Goal: Information Seeking & Learning: Learn about a topic

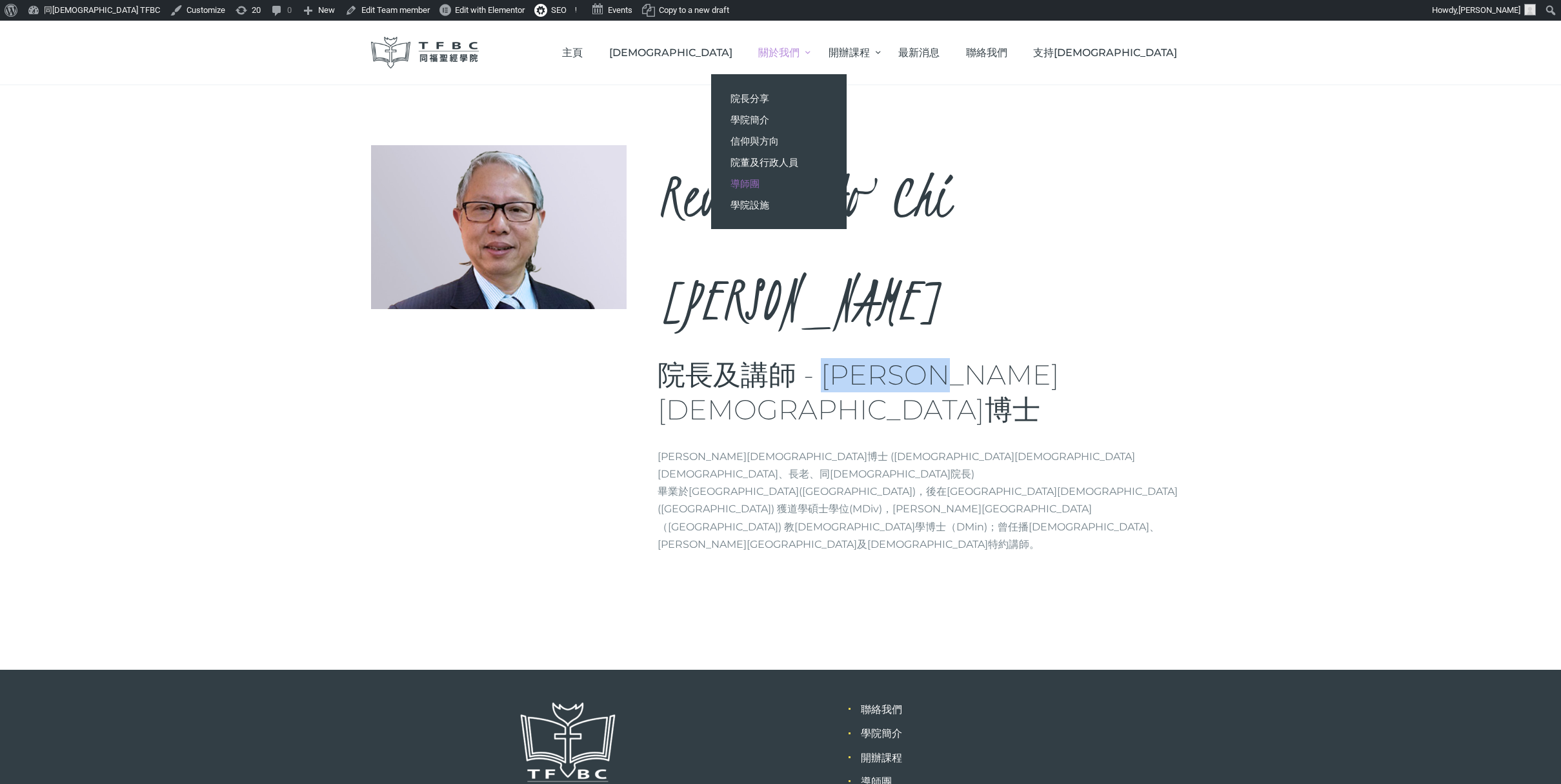
click at [759, 181] on span "導師團" at bounding box center [744, 183] width 29 height 12
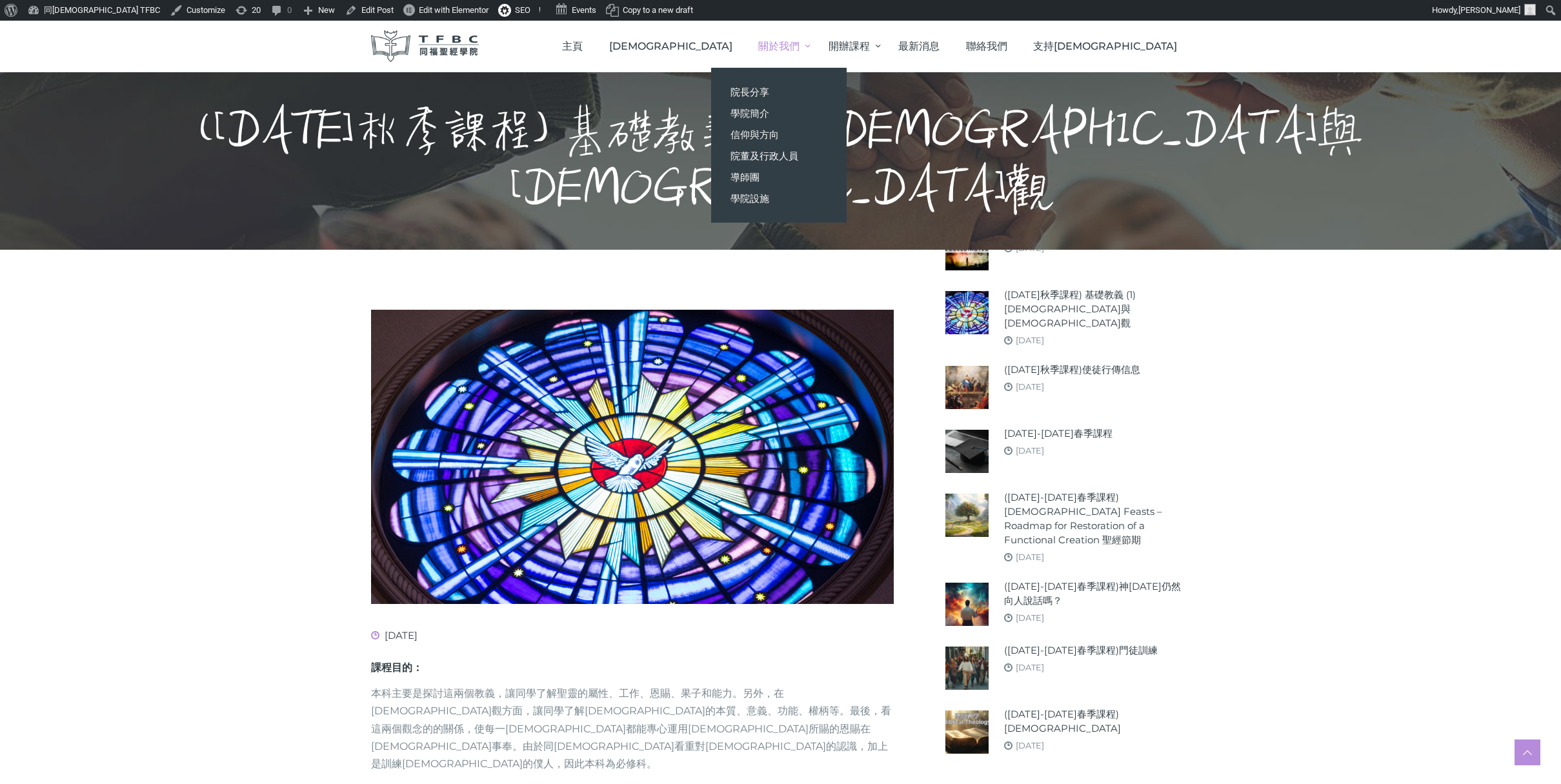
scroll to position [561, 0]
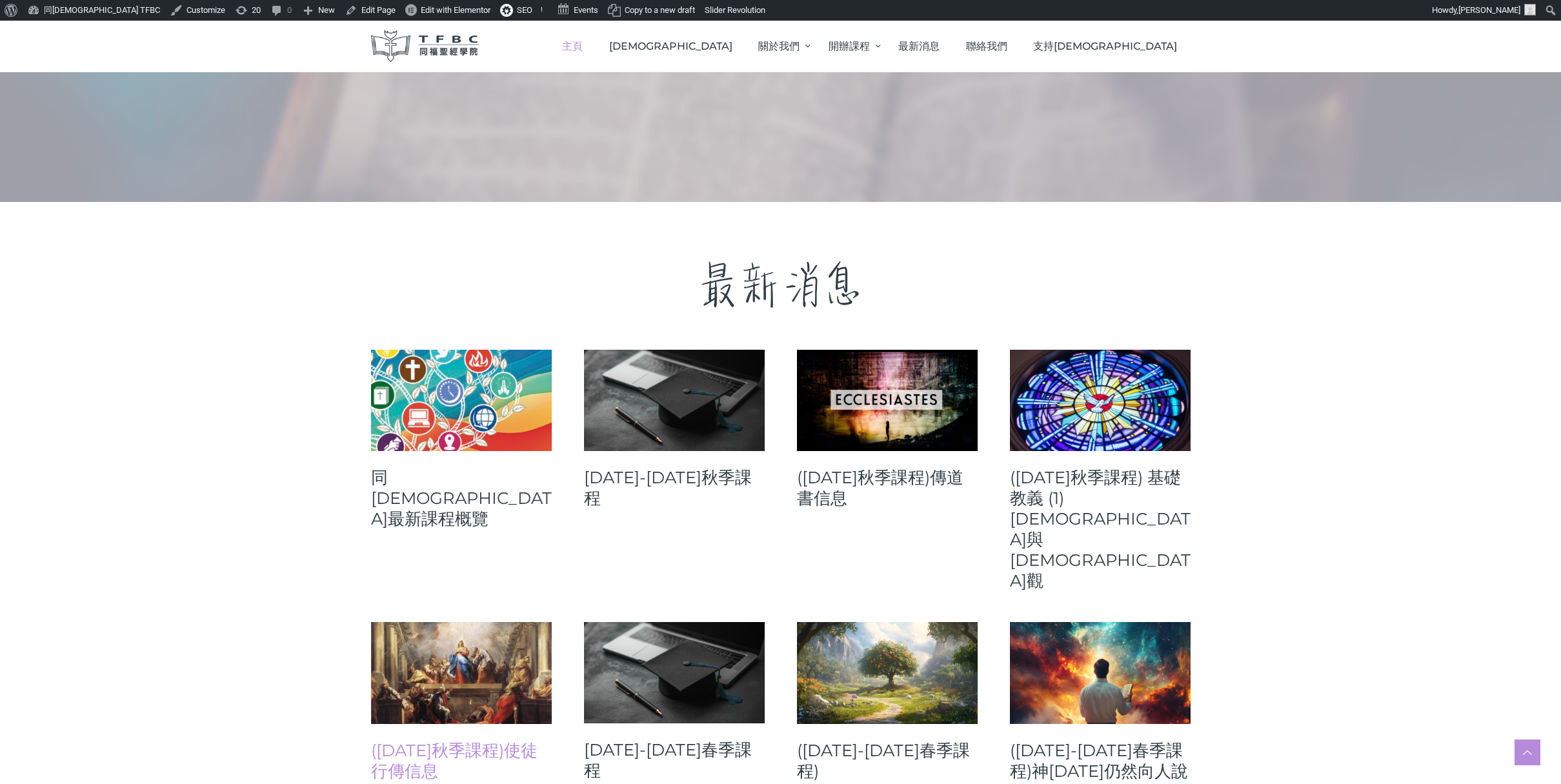
scroll to position [293, 0]
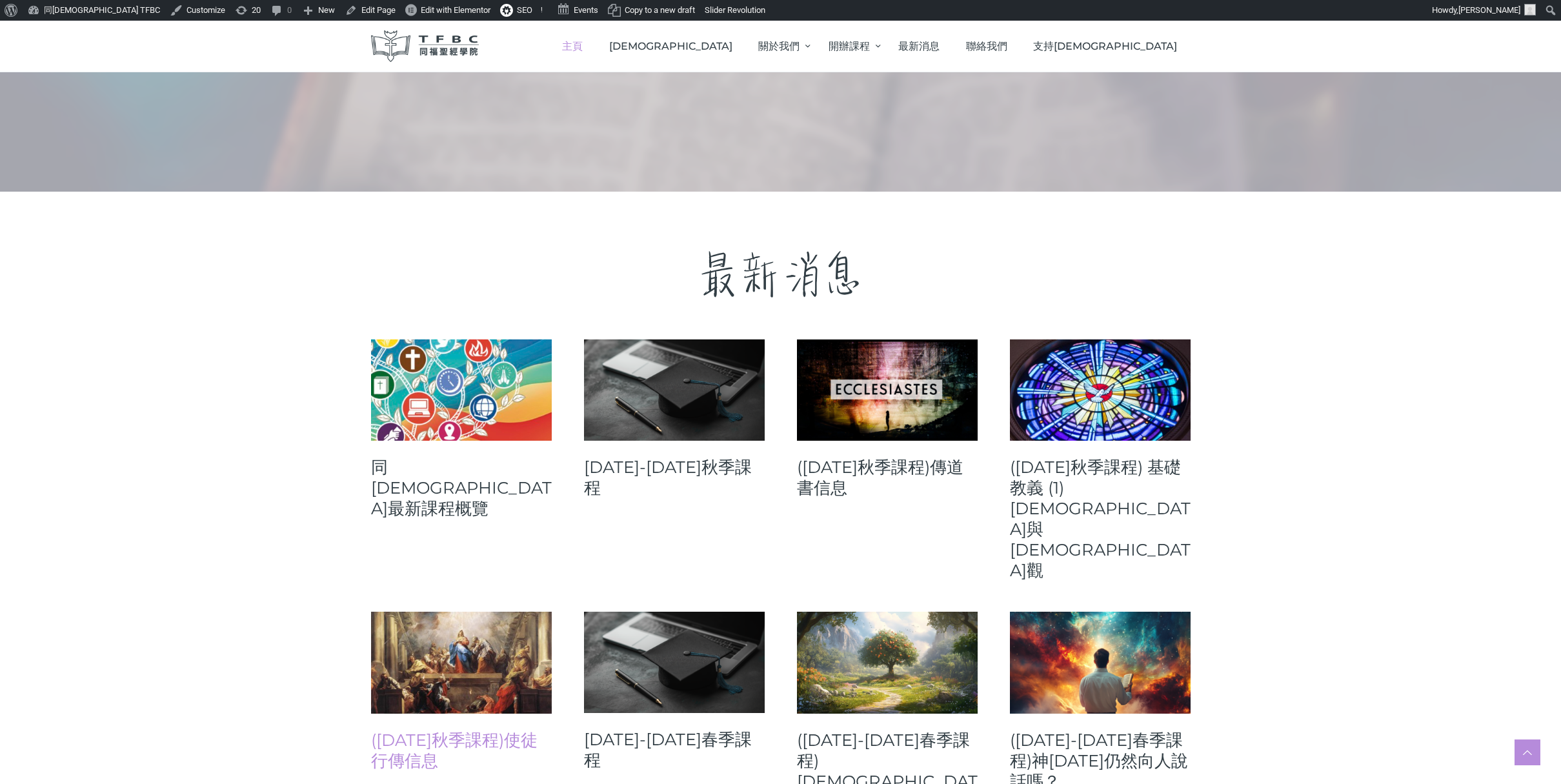
click at [417, 730] on link "(2025年秋季課程)使徒行傳信息" at bounding box center [461, 751] width 181 height 41
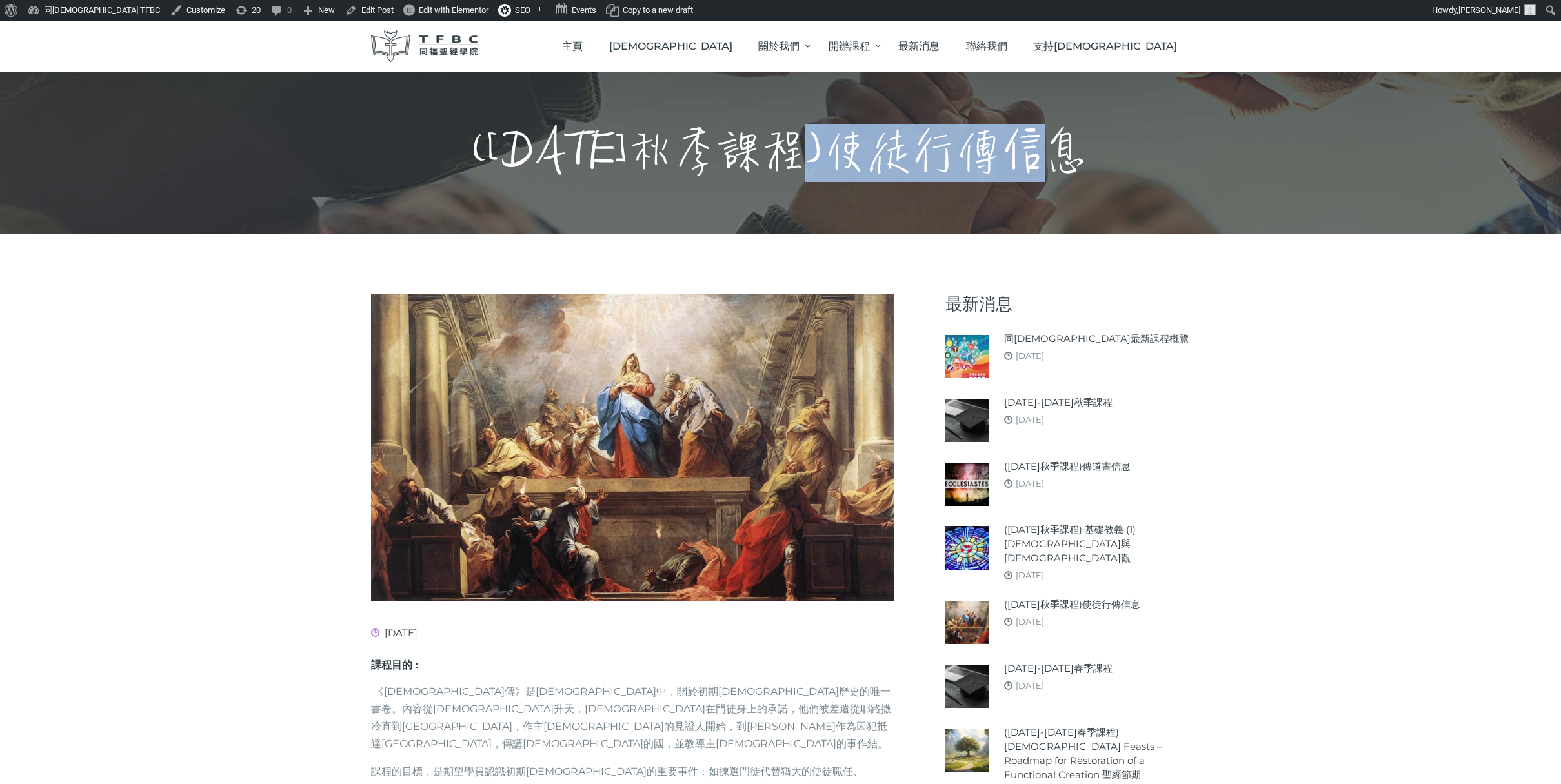
drag, startPoint x: 929, startPoint y: 158, endPoint x: 1095, endPoint y: 158, distance: 166.0
click at [1090, 158] on h1 "([DATE]秋季課程)使徒行傳信息" at bounding box center [780, 153] width 617 height 58
copy h1 "使徒行傳信息"
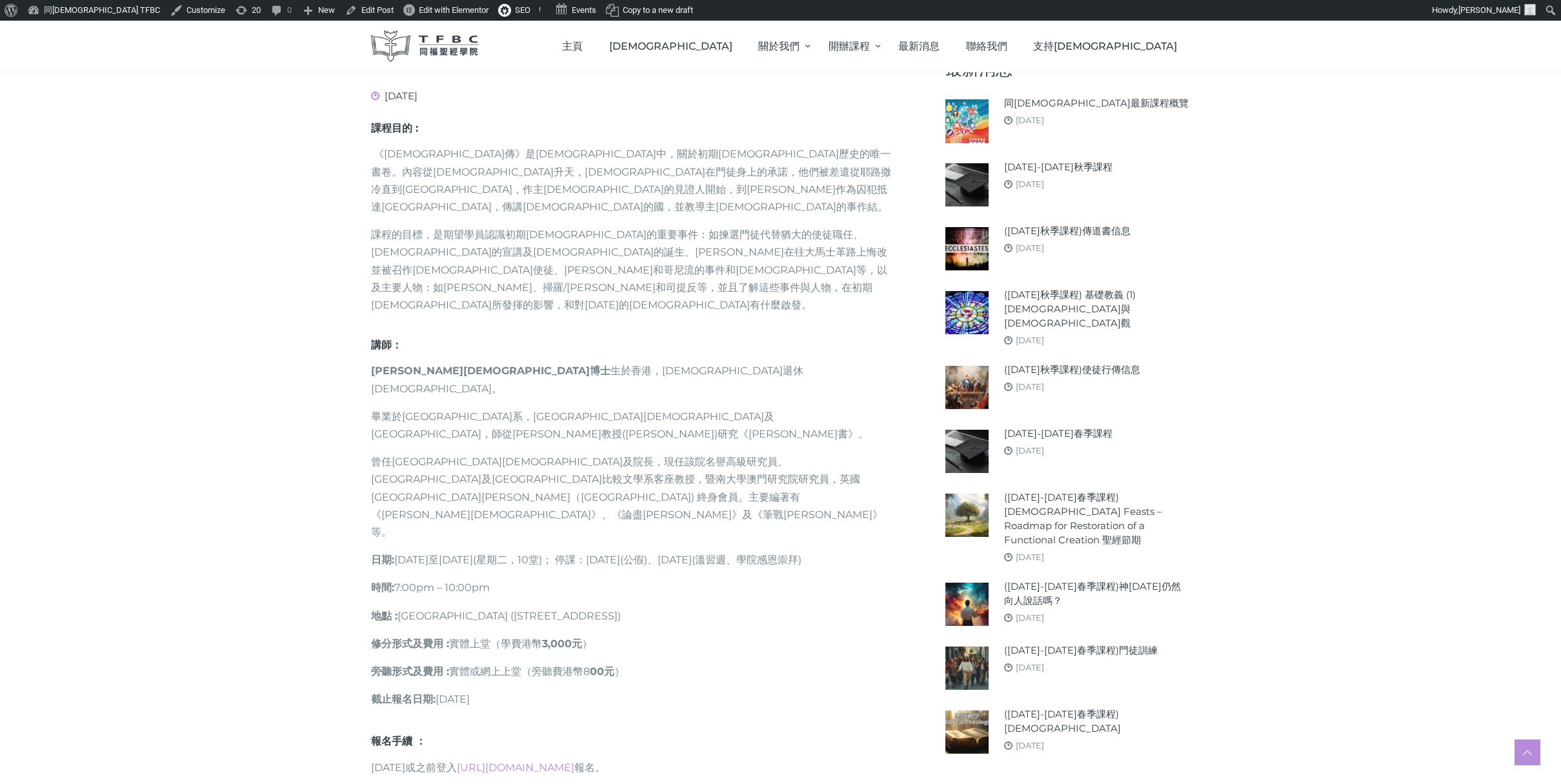
scroll to position [537, 0]
click at [375, 553] on strong "日期" at bounding box center [381, 559] width 20 height 12
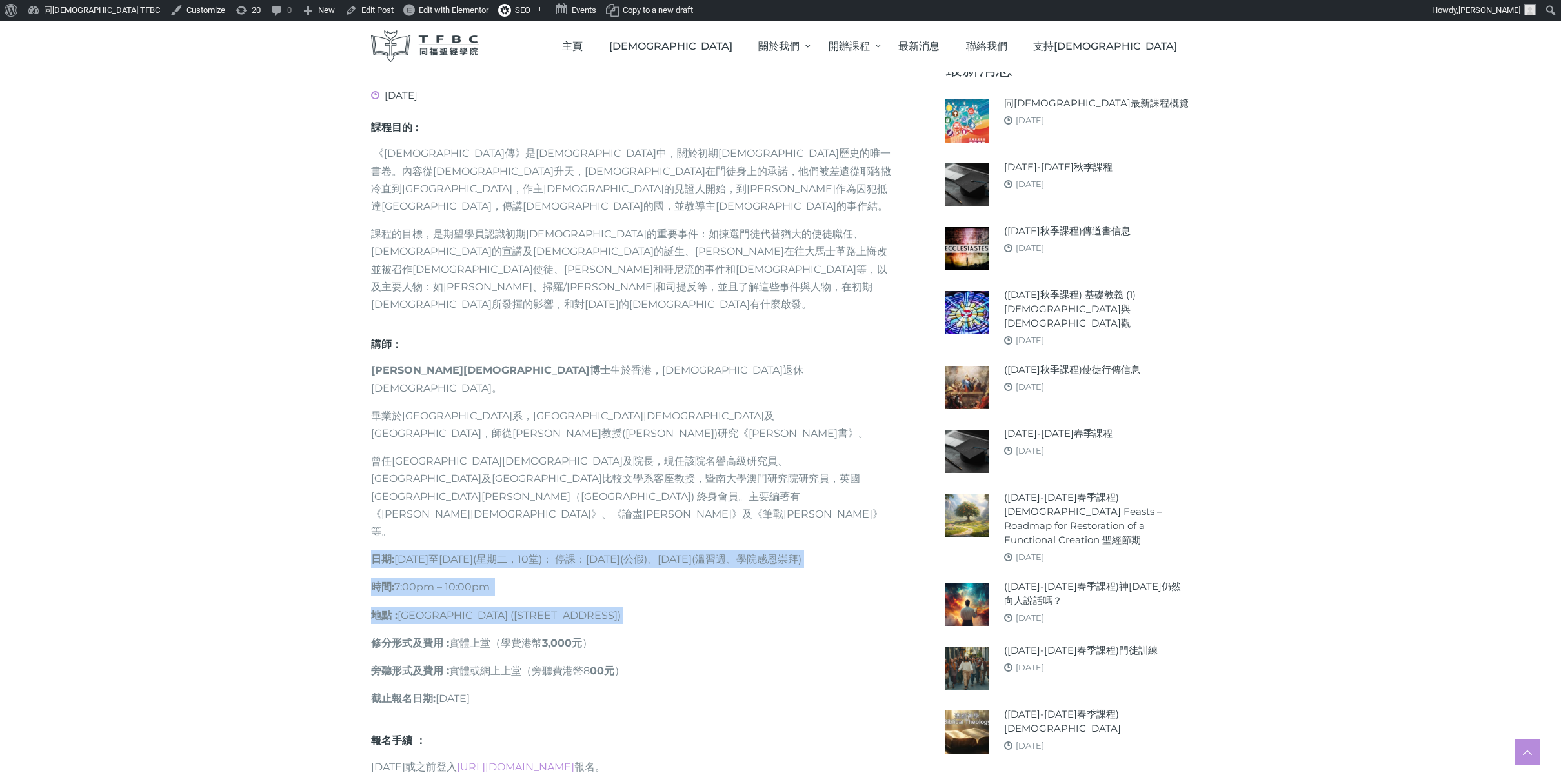
drag, startPoint x: 374, startPoint y: 454, endPoint x: 603, endPoint y: 507, distance: 235.1
click at [603, 507] on div "課程目的 : 《使徒行傳》是新約聖經中，關於初期教會歷史的唯一書卷。內容從耶穌升天，聖靈降臨在門徒身上的承諾，他們被差遣從耶路撒冷直到地極，作主耶穌的見證人開…" at bounding box center [632, 427] width 522 height 616
copy div "日期 : 2025年9月30日至12月16日(星期二，10堂)； 停課：10月7日(公假)、11月4日(溫習週、學院感恩崇拜) 時間 : 7:00pm – 1…"
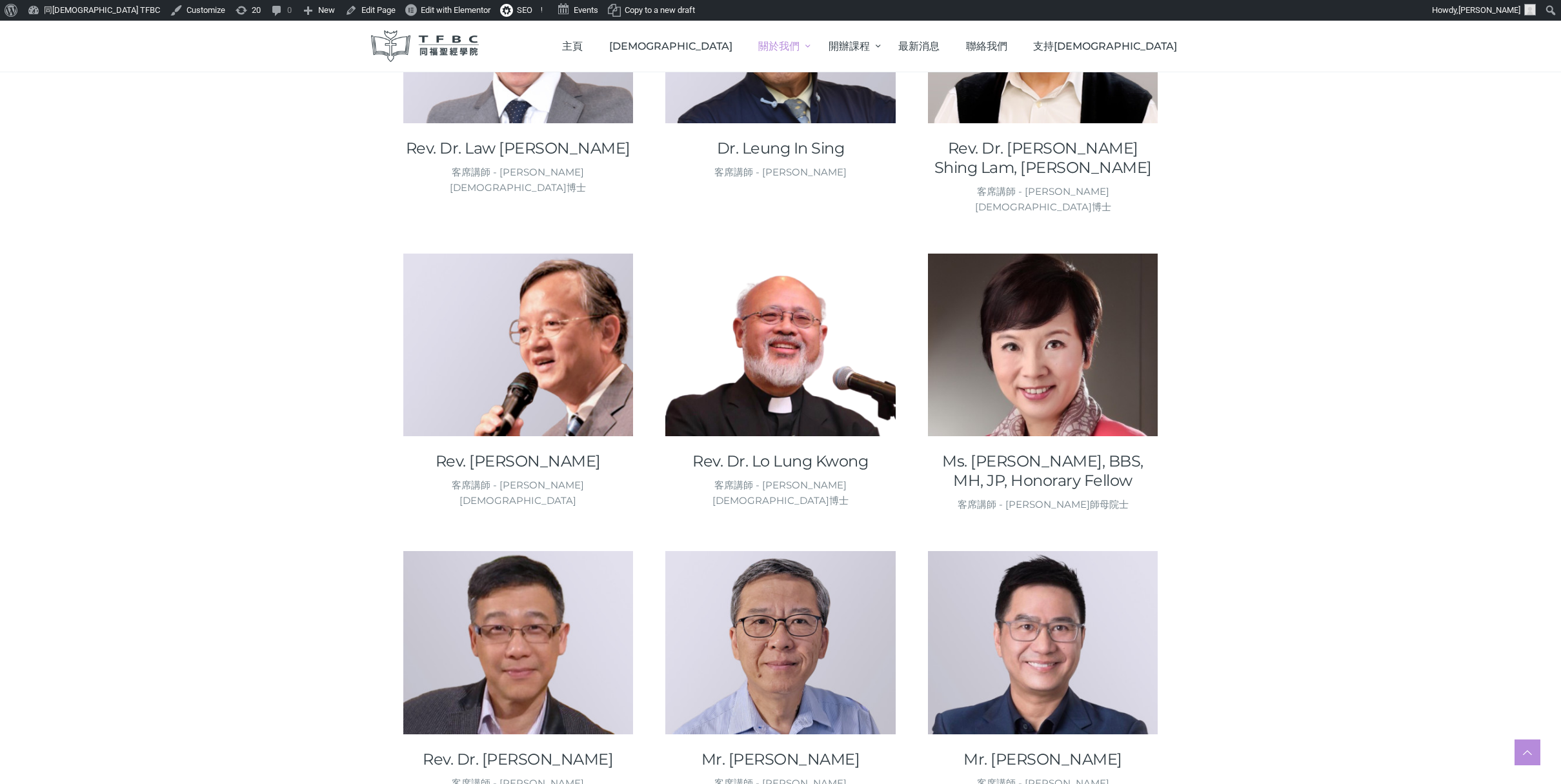
scroll to position [1300, 0]
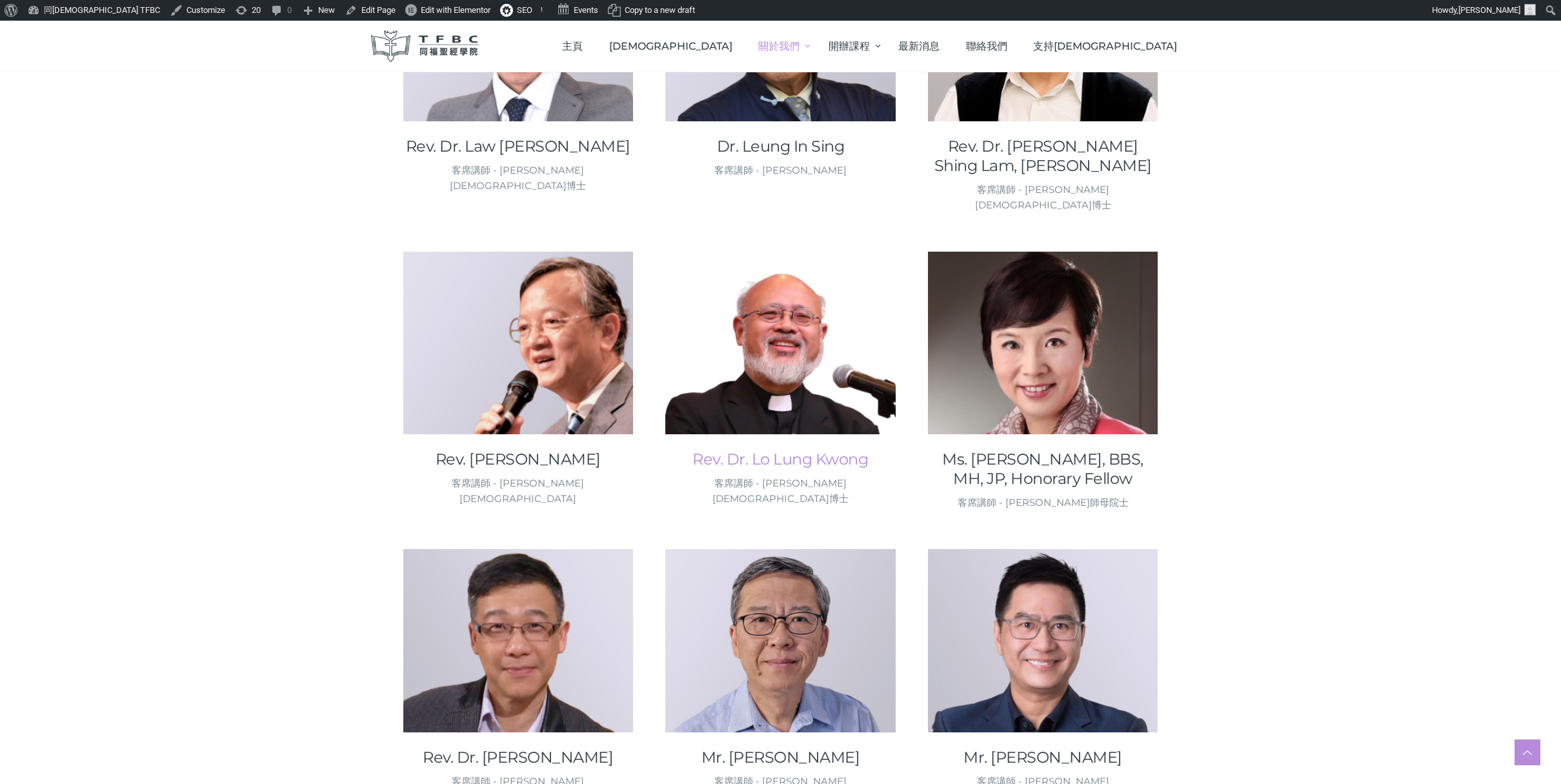
click at [754, 450] on link "Rev. Dr. Lo Lung Kwong" at bounding box center [780, 460] width 231 height 19
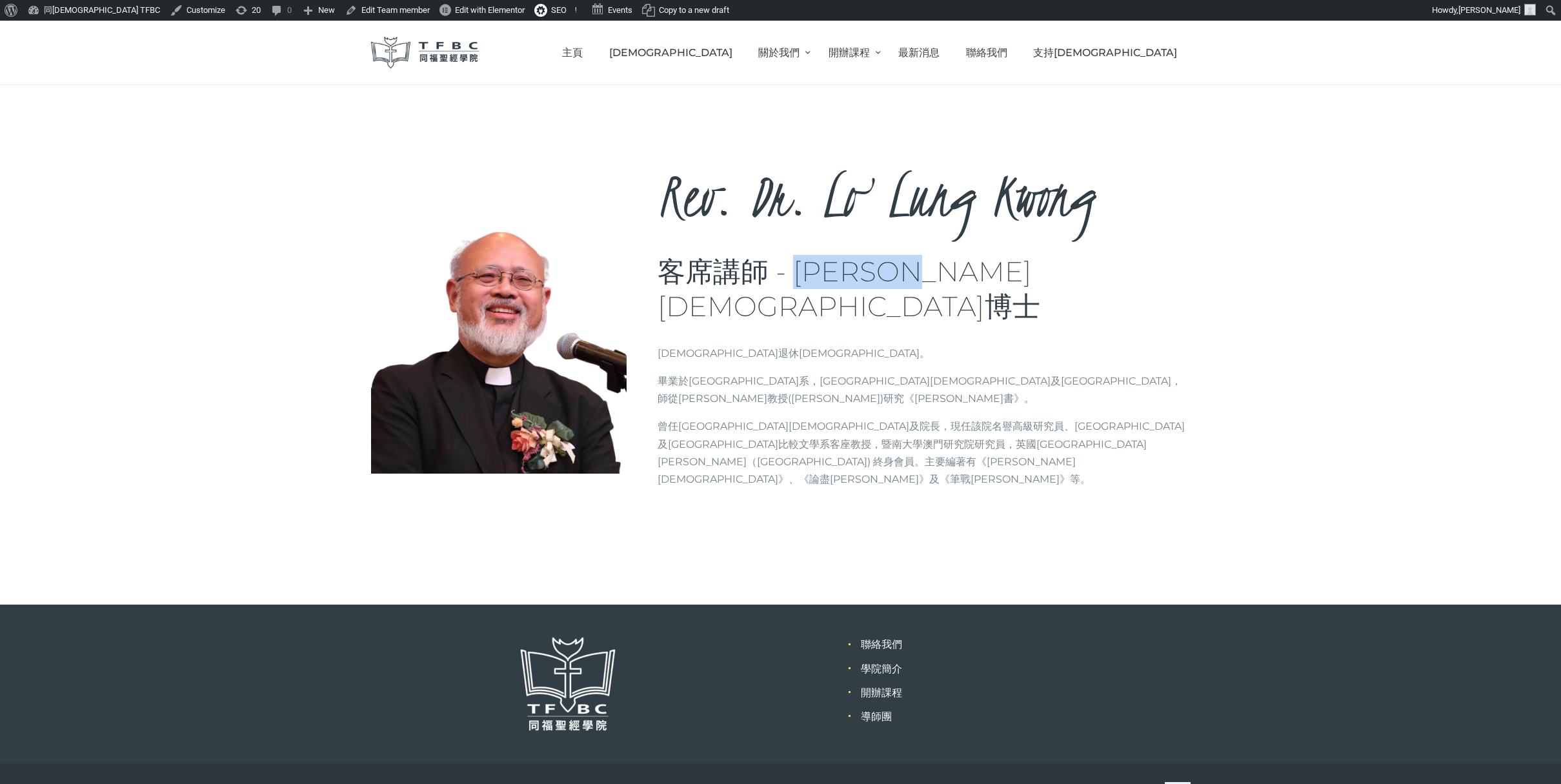
drag, startPoint x: 800, startPoint y: 271, endPoint x: 977, endPoint y: 270, distance: 177.0
click at [977, 270] on h3 "客席講師 - [PERSON_NAME][DEMOGRAPHIC_DATA]博士" at bounding box center [924, 289] width 533 height 69
copy h3 "盧龍光牧師博士"
click at [583, 49] on span "主頁" at bounding box center [572, 53] width 20 height 12
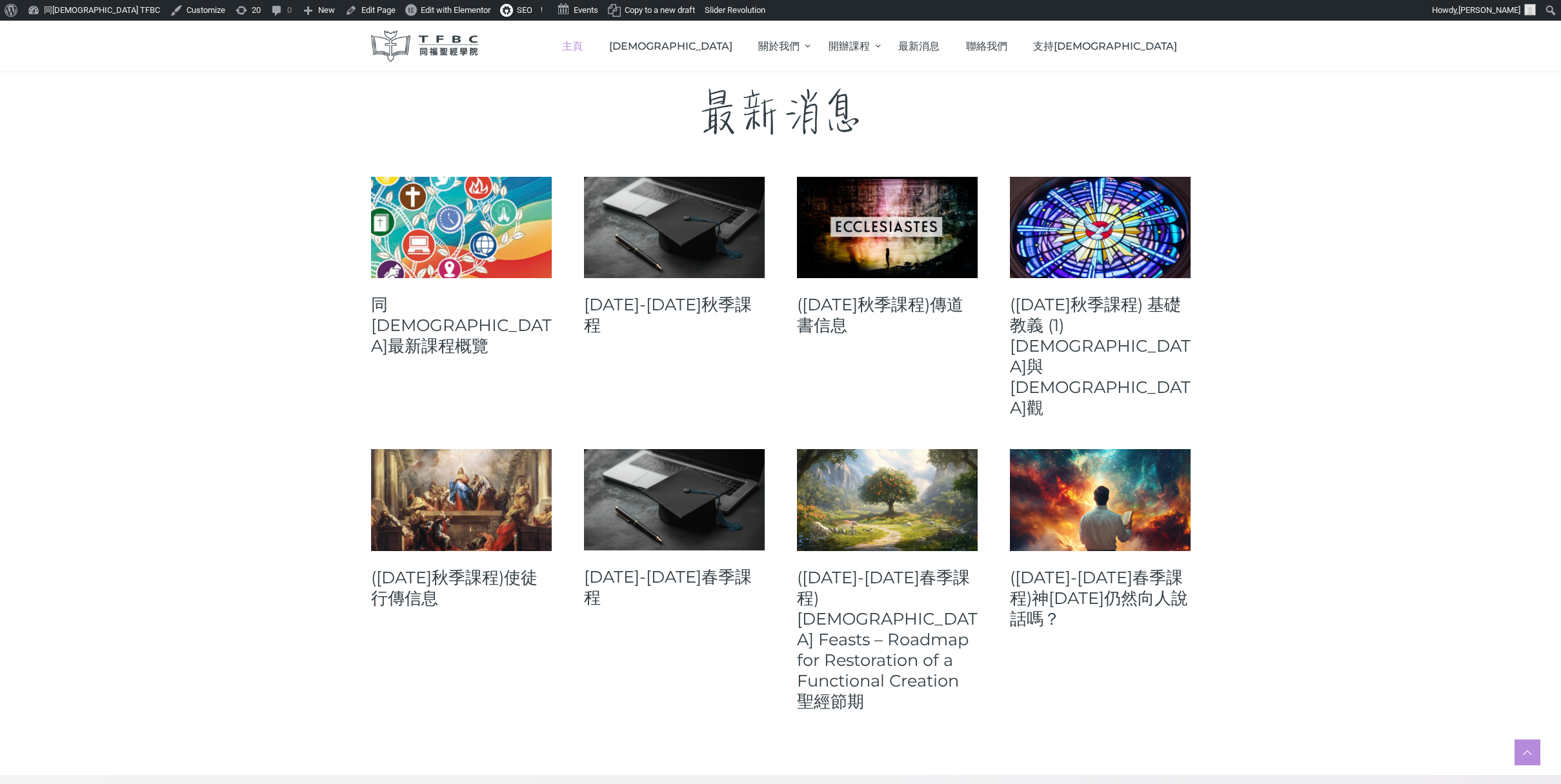
scroll to position [470, 0]
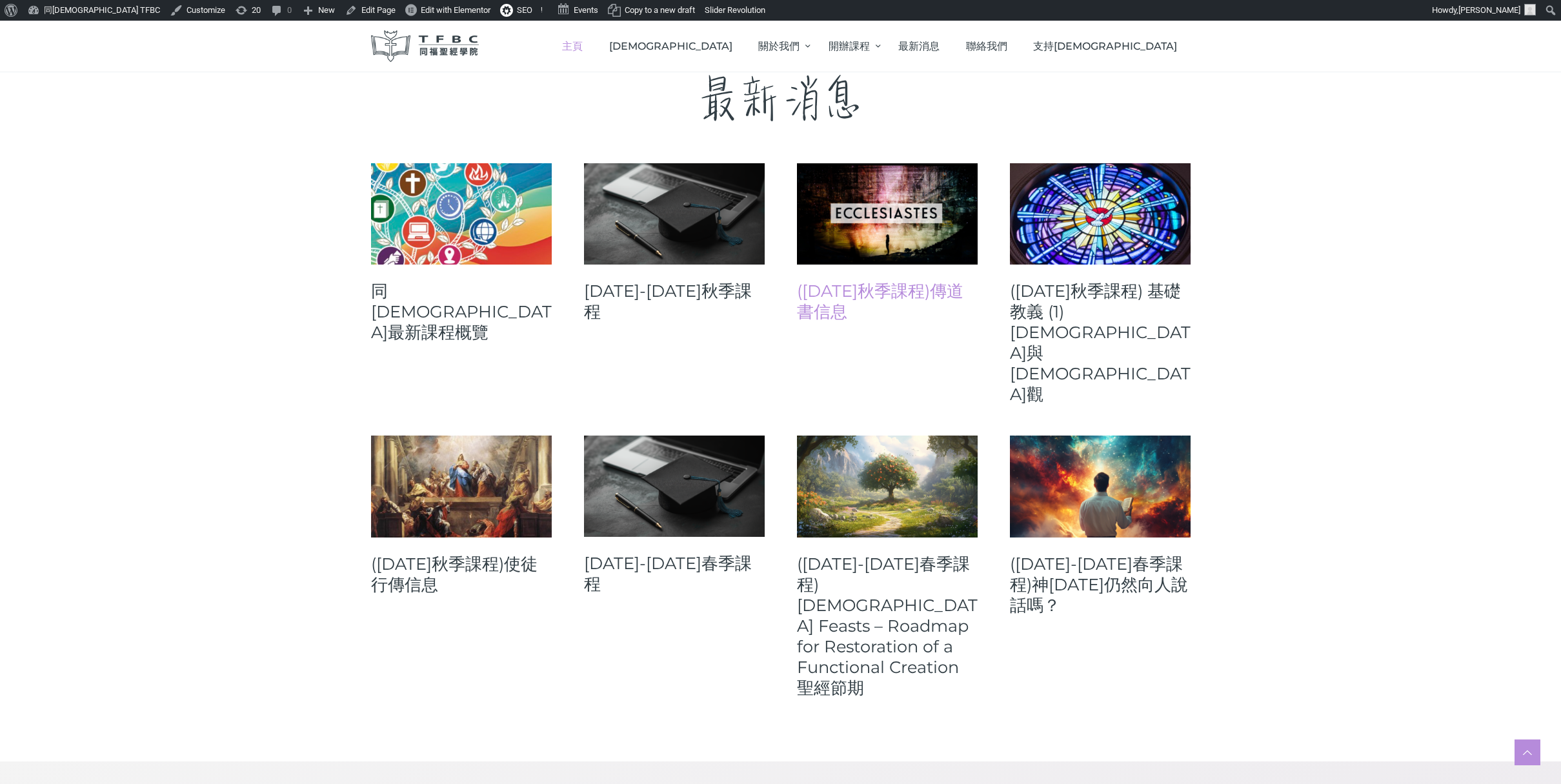
click at [874, 290] on link "([DATE]秋季課程)傳道書信息" at bounding box center [887, 301] width 181 height 41
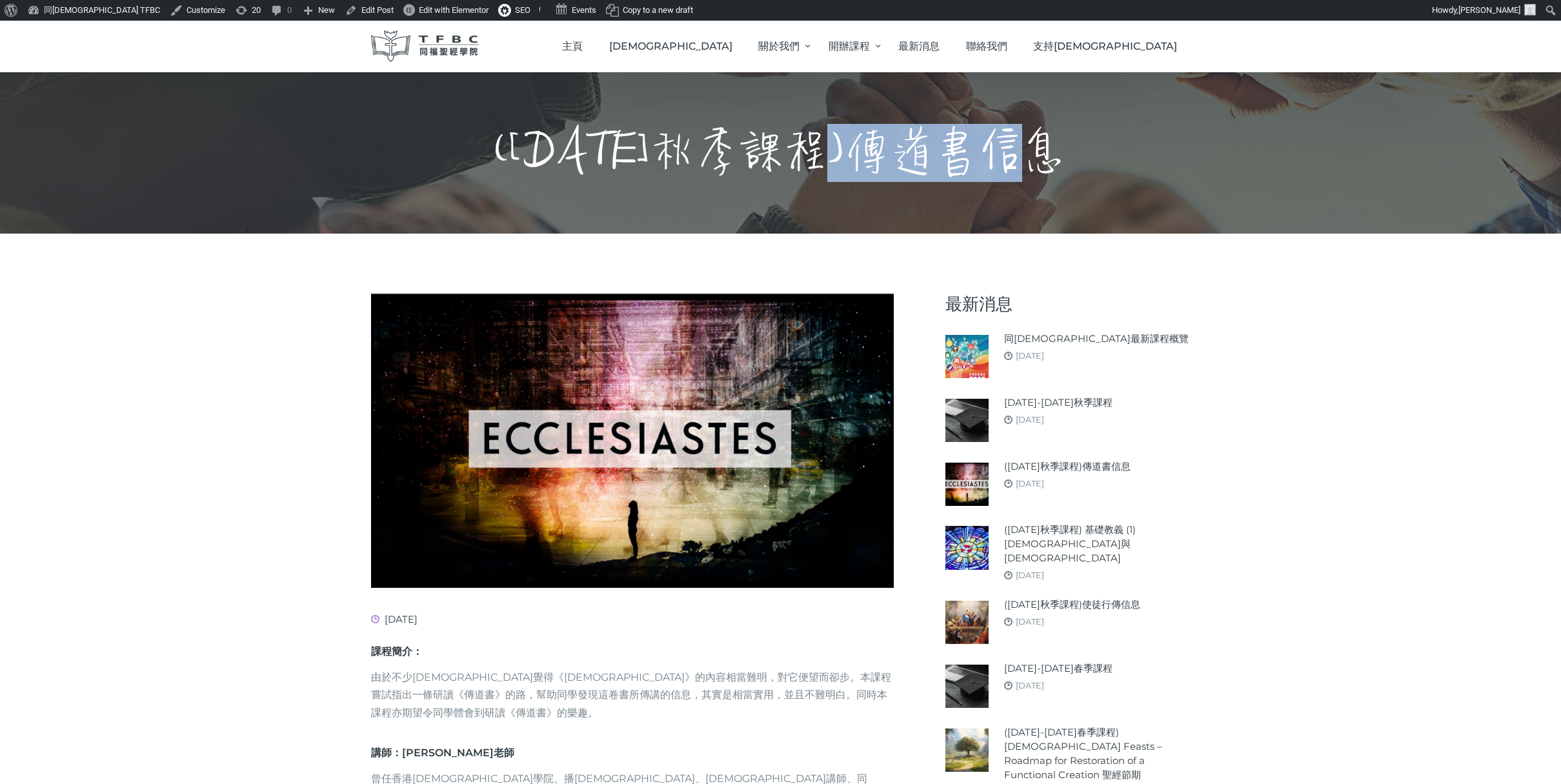
drag, startPoint x: 869, startPoint y: 158, endPoint x: 1068, endPoint y: 158, distance: 199.0
click at [1067, 158] on h1 "([DATE]秋季課程)傳道書信息" at bounding box center [780, 153] width 573 height 58
copy h1 "[DEMOGRAPHIC_DATA]信息"
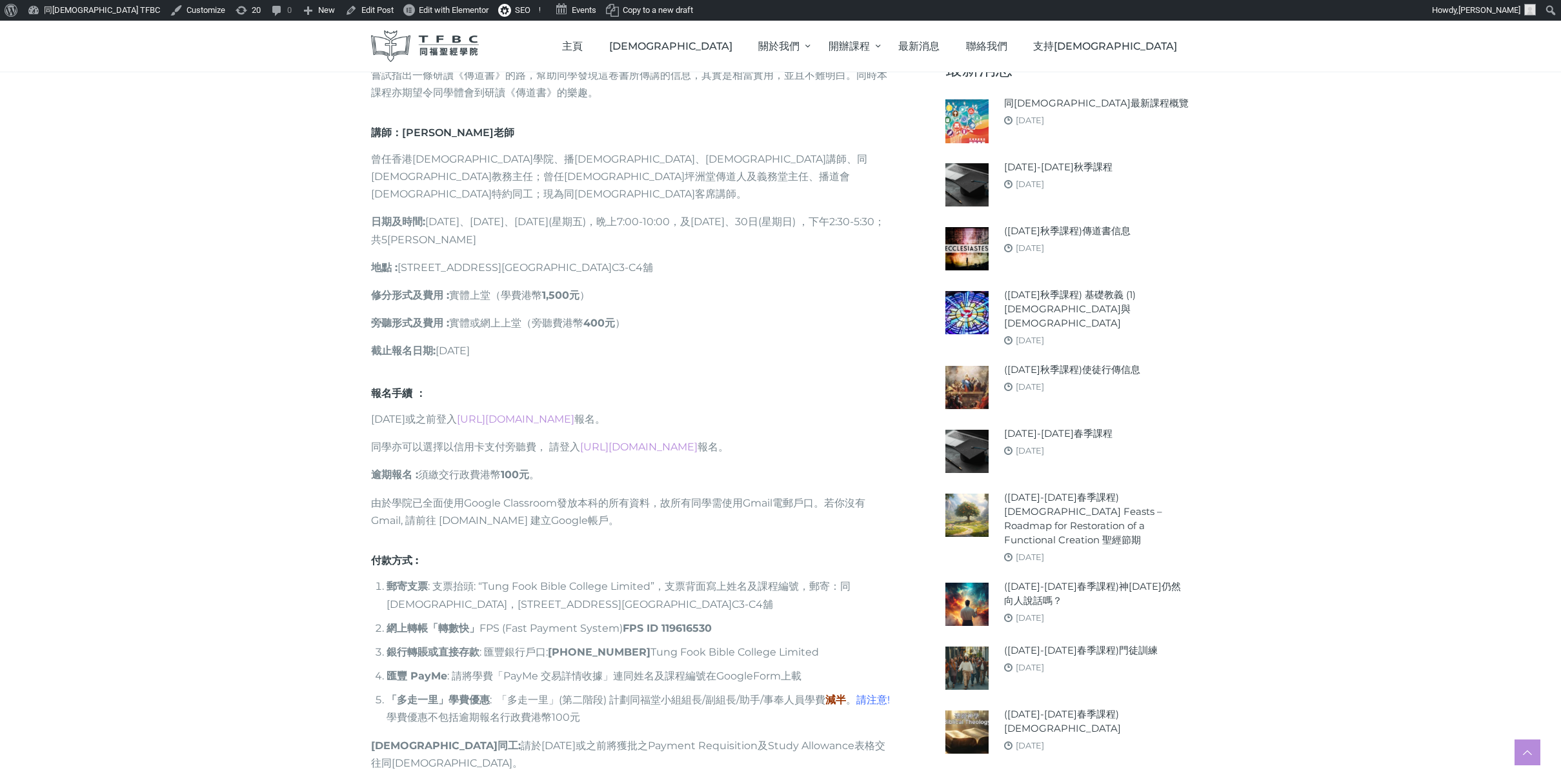
scroll to position [619, 0]
drag, startPoint x: 431, startPoint y: 202, endPoint x: 483, endPoint y: 221, distance: 55.4
click at [483, 221] on p "日期及時間 : [DATE]、[DATE]、[DATE](星期五)，晩上7:00-10:00，及[DATE]、30日(星期日) ，下午2:30-5:30；共5…" at bounding box center [632, 231] width 522 height 35
copy p "[DATE]、[DATE]、[DATE](星期五)，晩上7:00-10:00，及[DATE]、30日(星期日) ，下午2:30-5:30；共5[PERSON_…"
click at [378, 213] on p "日期及時間 : [DATE]、[DATE]、[DATE](星期五)，晩上7:00-10:00，及[DATE]、30日(星期日) ，下午2:30-5:30；共5…" at bounding box center [632, 231] width 522 height 35
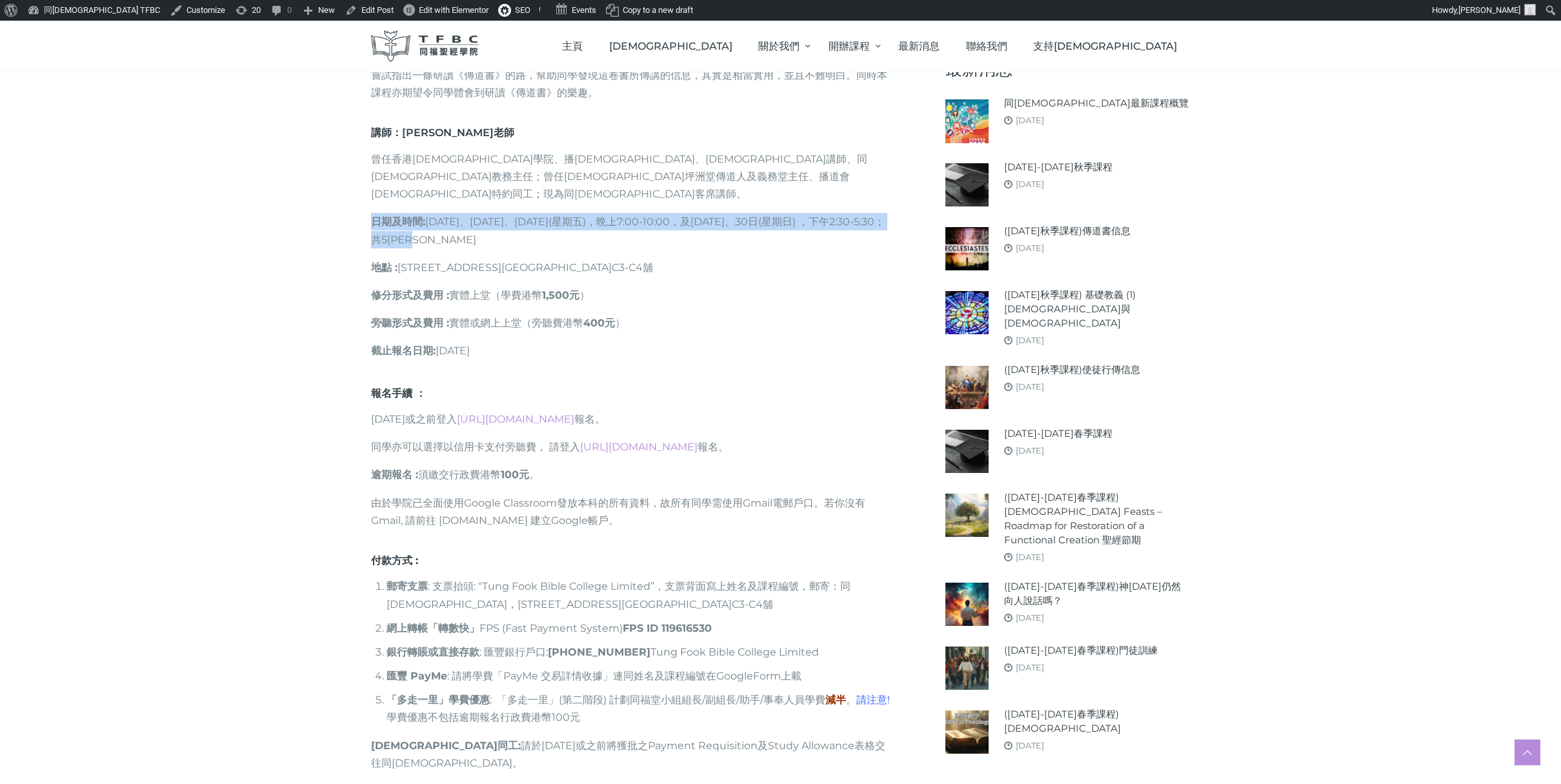
drag, startPoint x: 373, startPoint y: 201, endPoint x: 468, endPoint y: 219, distance: 96.7
click at [468, 219] on p "日期及時間 : [DATE]、[DATE]、[DATE](星期五)，晩上7:00-10:00，及[DATE]、30日(星期日) ，下午2:30-5:30；共5…" at bounding box center [632, 231] width 522 height 35
copy p "日期及時間 : [DATE]、[DATE]、[DATE](星期五)，晩上7:00-10:00，及[DATE]、30日(星期日) ，下午2:30-5:30；共5…"
click at [475, 286] on p "修分形式及費用 : 實體上堂（學費港幣 1,500元 ）" at bounding box center [632, 295] width 522 height 18
drag, startPoint x: 413, startPoint y: 248, endPoint x: 648, endPoint y: 251, distance: 235.0
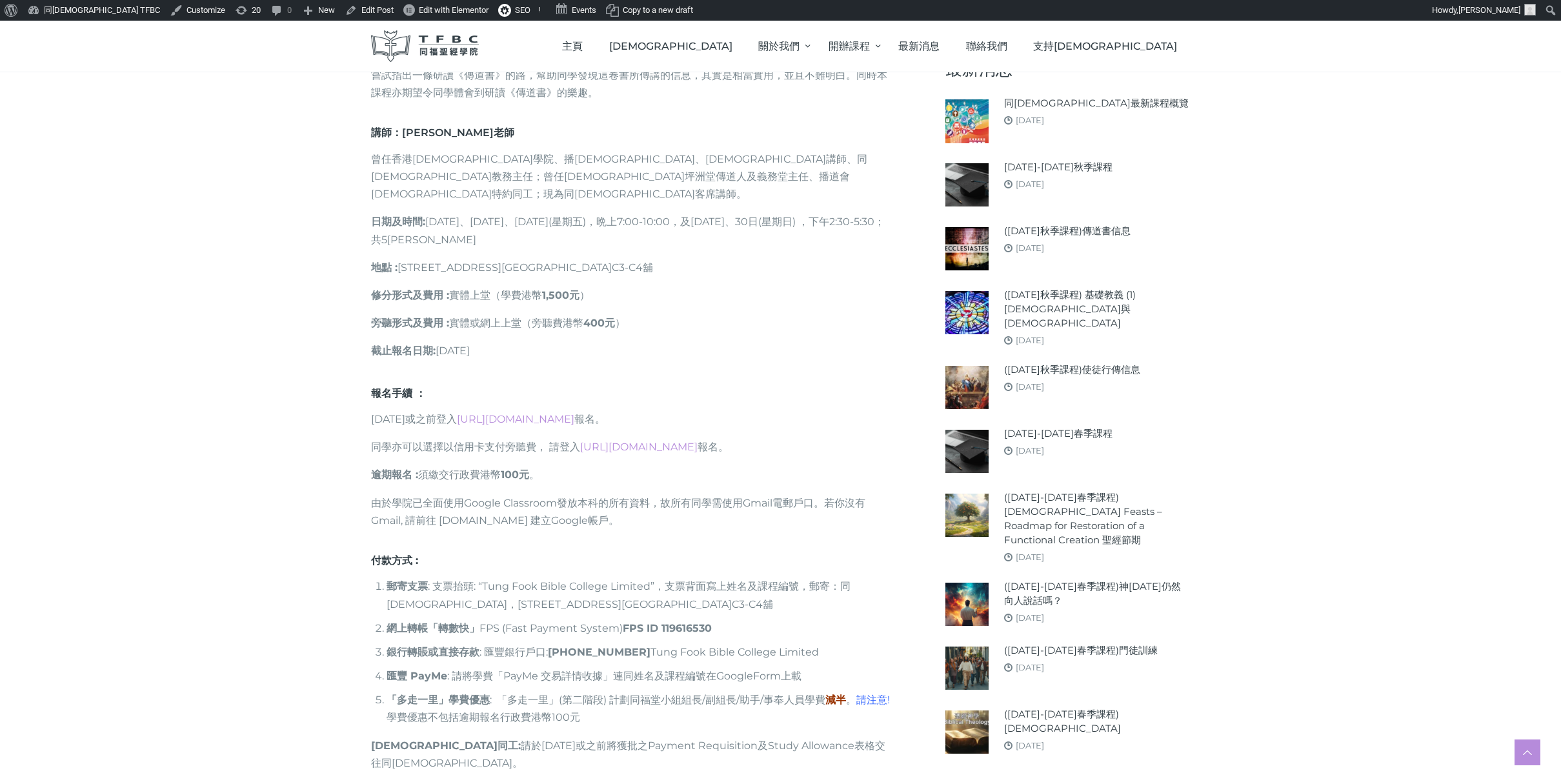
click at [648, 259] on p "地點 : [STREET_ADDRESS]新時代廣場2樓C3-C4舖" at bounding box center [632, 268] width 522 height 18
copy p "地點 : [STREET_ADDRESS]新時代廣場2樓C3-C4舖"
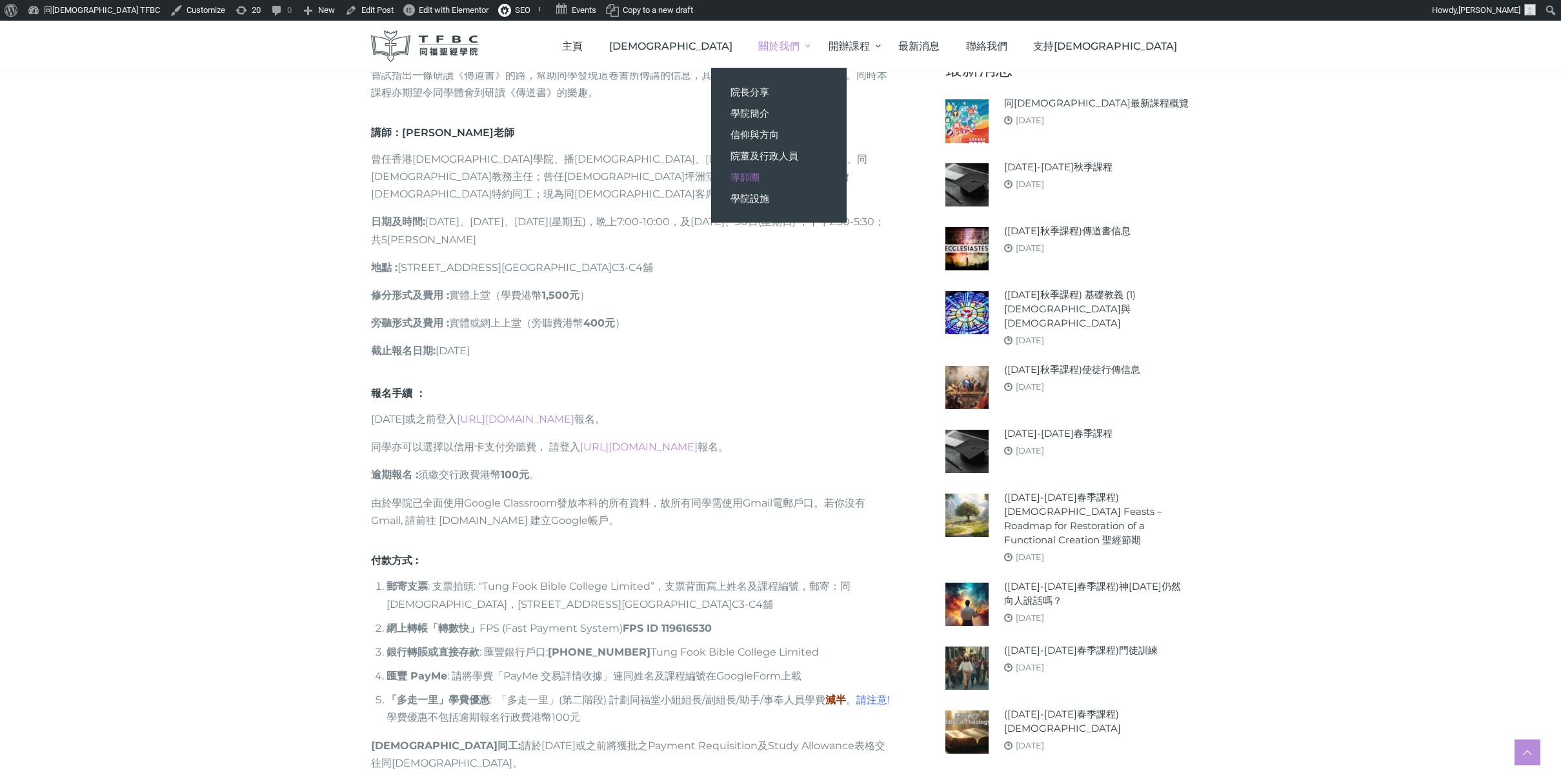
click at [759, 177] on span "導師團" at bounding box center [744, 177] width 29 height 12
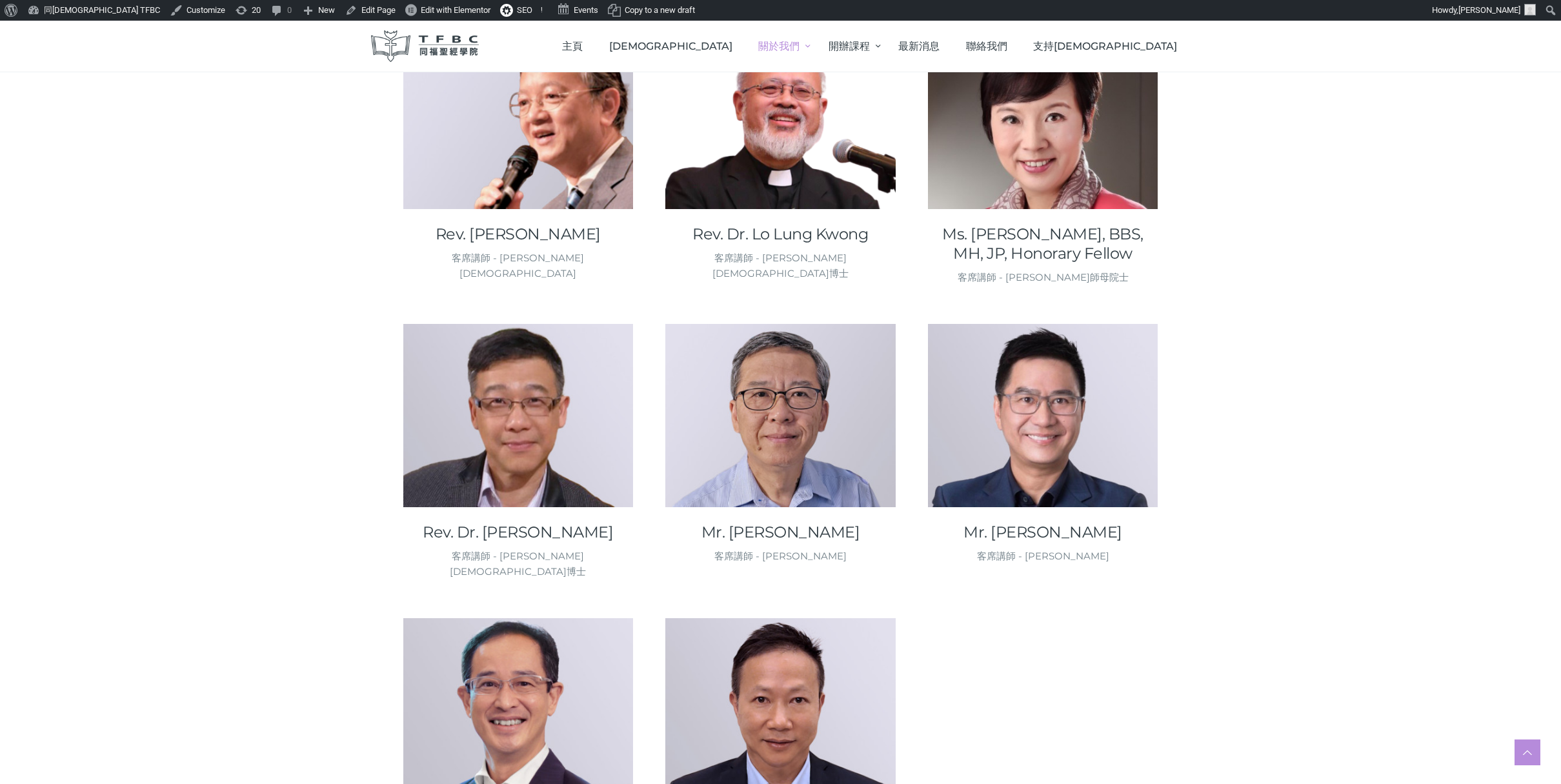
scroll to position [1544, 0]
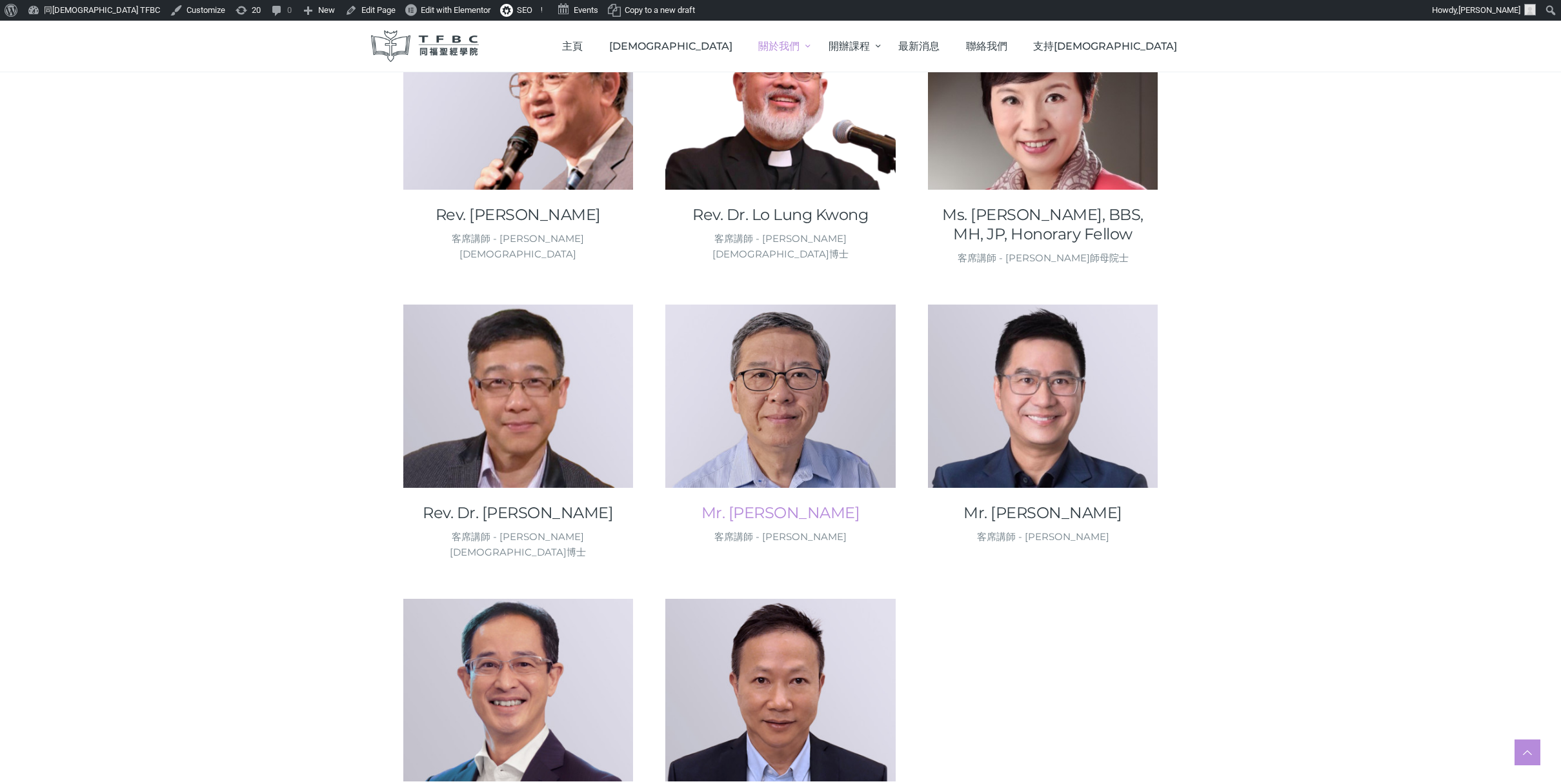
click at [751, 503] on link "Mr. [PERSON_NAME]" at bounding box center [780, 513] width 231 height 19
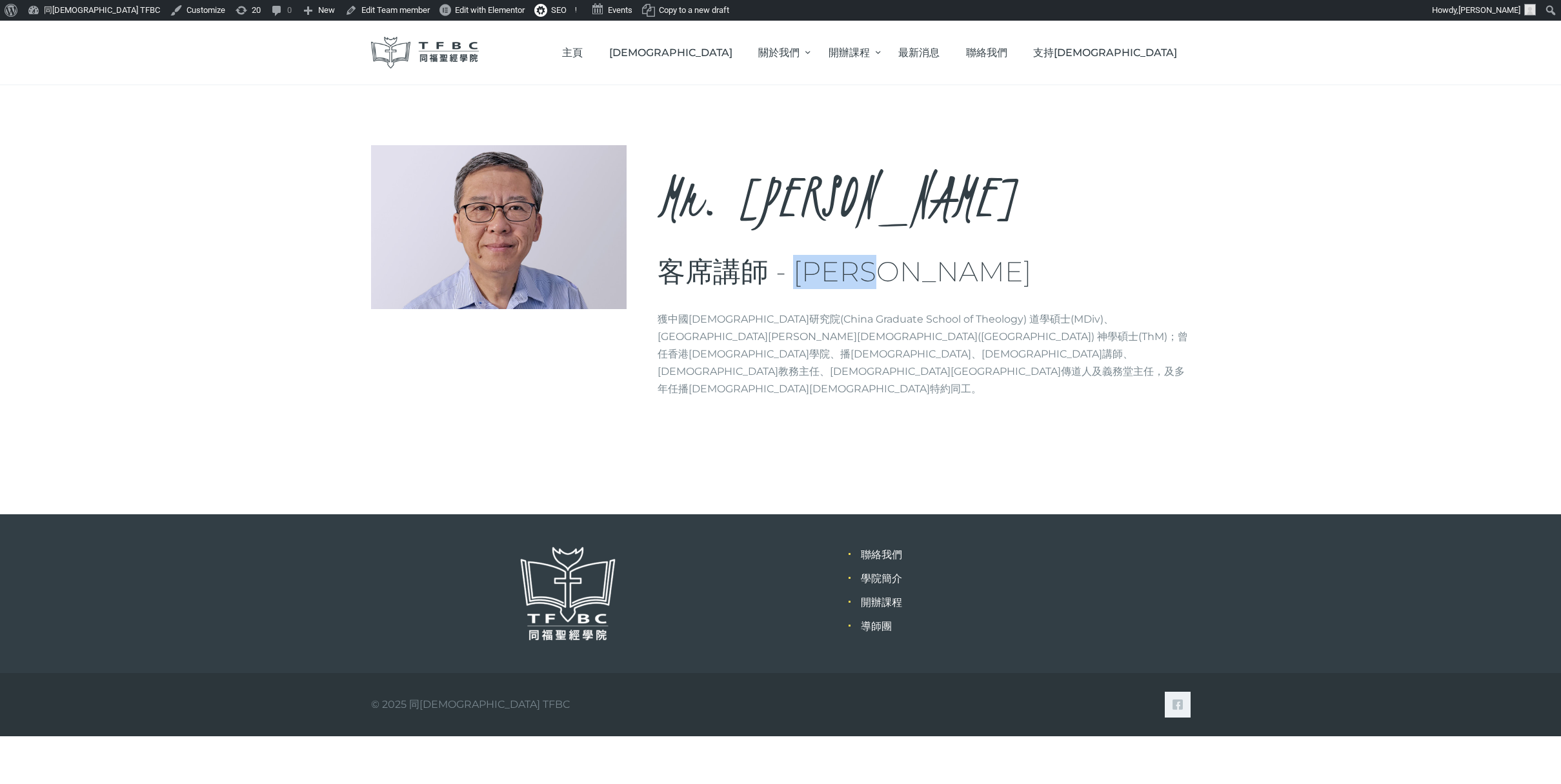
drag, startPoint x: 810, startPoint y: 269, endPoint x: 931, endPoint y: 277, distance: 121.3
click at [935, 277] on h3 "客席講師 - 邵樟平先生" at bounding box center [924, 271] width 533 height 34
copy h3 "邵樟平先生"
click at [733, 55] on span "[DEMOGRAPHIC_DATA]" at bounding box center [671, 53] width 123 height 12
click at [583, 47] on span "主頁" at bounding box center [572, 53] width 20 height 12
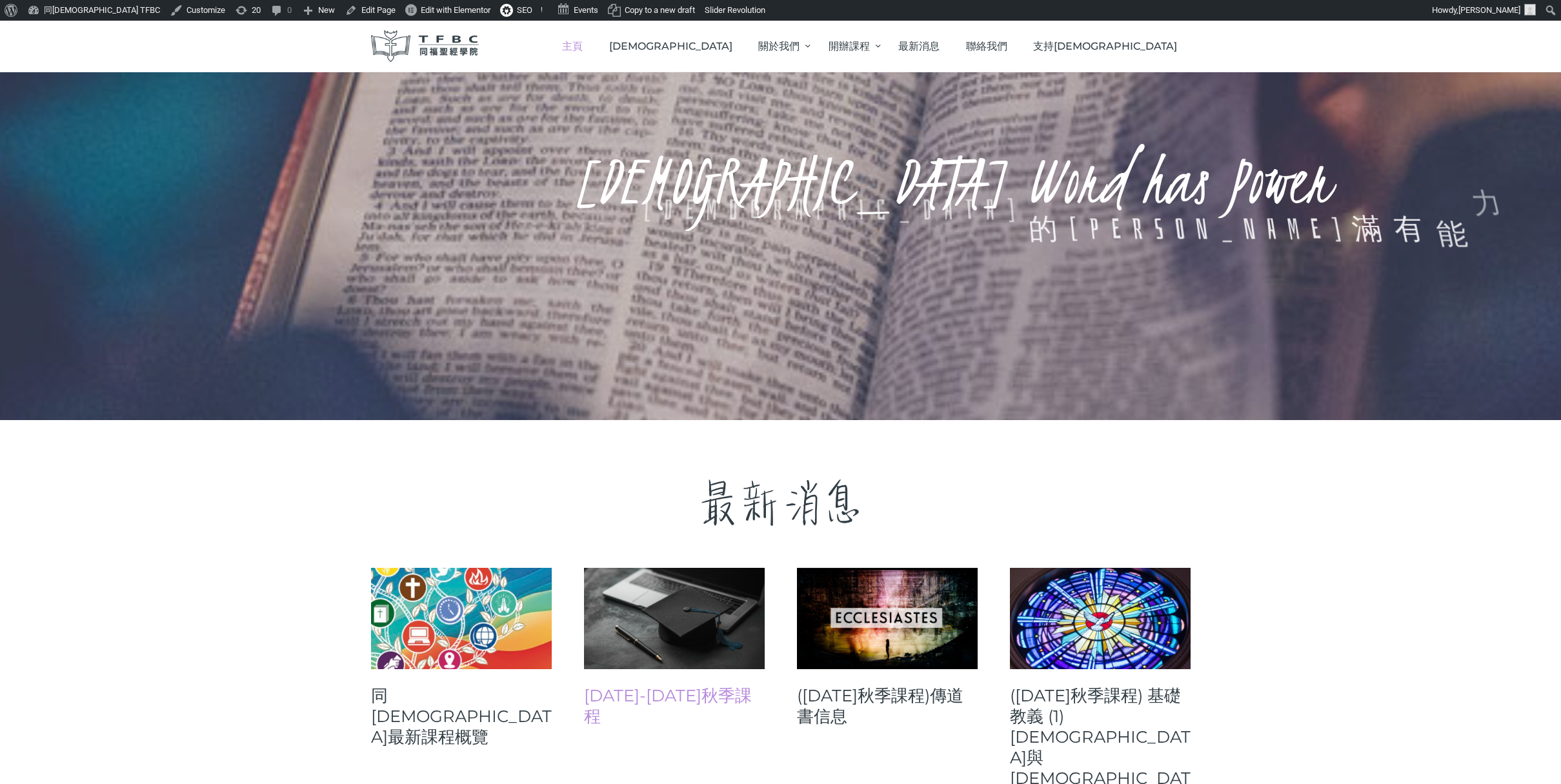
scroll to position [67, 0]
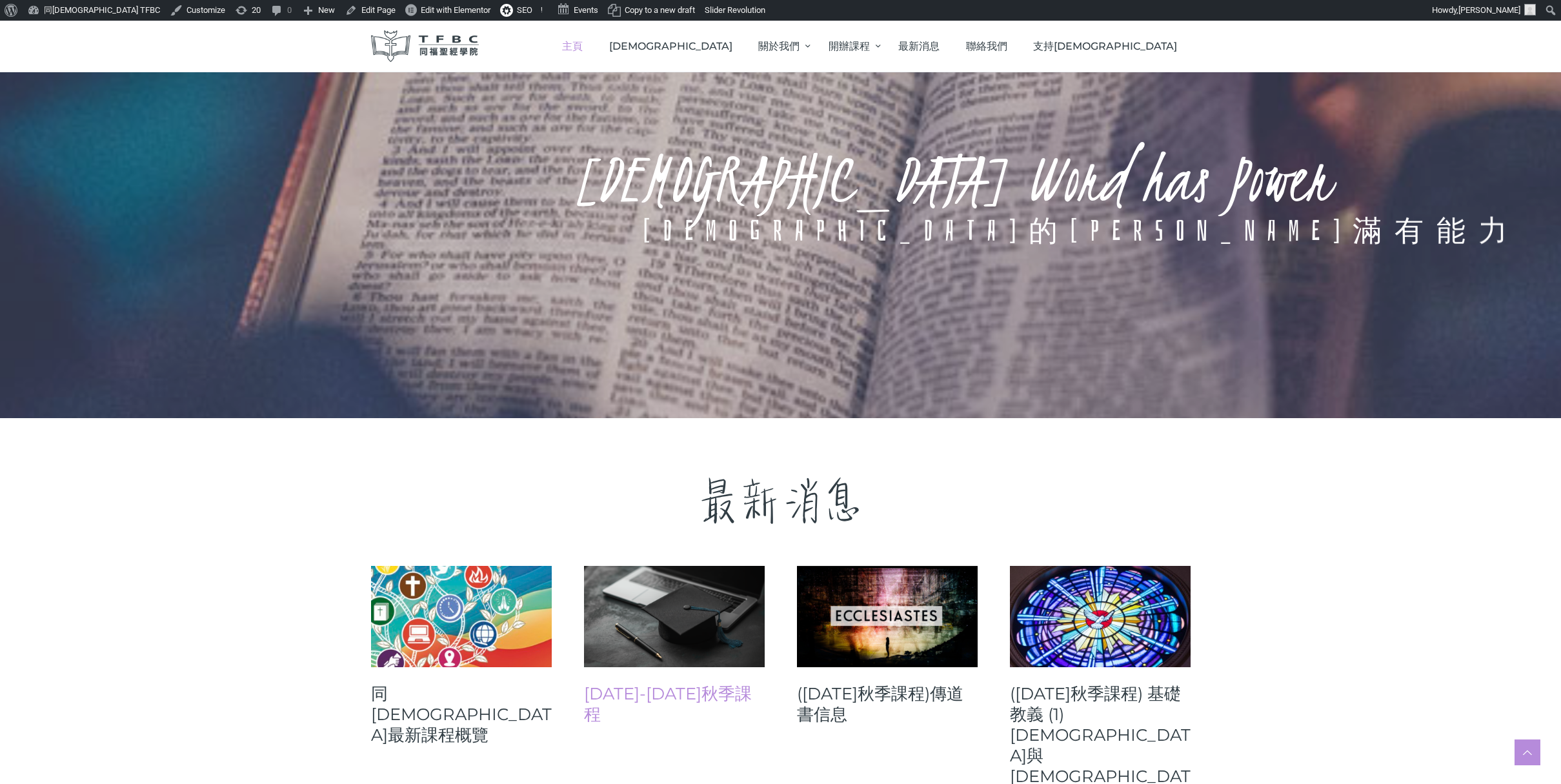
click at [638, 688] on link "[DATE]-[DATE]秋季課程" at bounding box center [674, 704] width 181 height 41
